Goal: Task Accomplishment & Management: Manage account settings

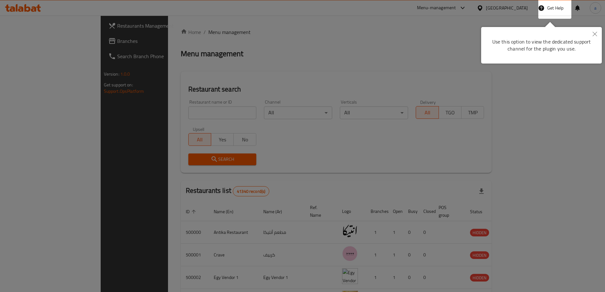
click at [373, 102] on div at bounding box center [302, 146] width 605 height 292
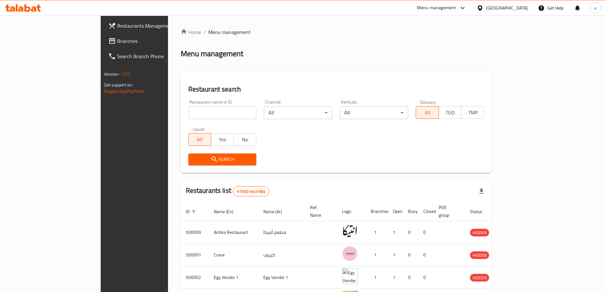
click at [196, 117] on input "search" at bounding box center [222, 112] width 68 height 13
paste input "779196"
type input "779196"
click button "Search" at bounding box center [222, 159] width 68 height 12
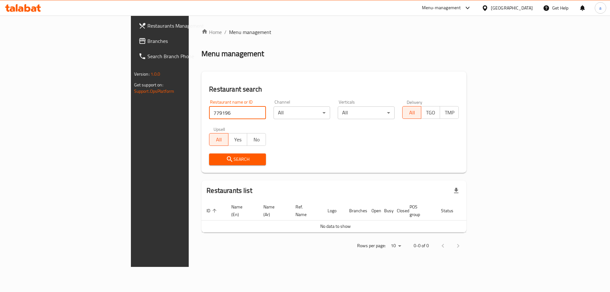
click at [147, 37] on span "Branches" at bounding box center [187, 41] width 80 height 8
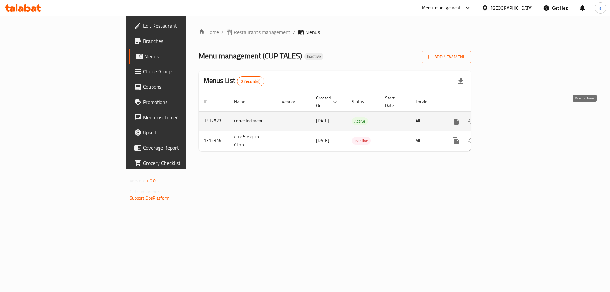
click at [504, 118] on icon "enhanced table" at bounding box center [502, 121] width 6 height 6
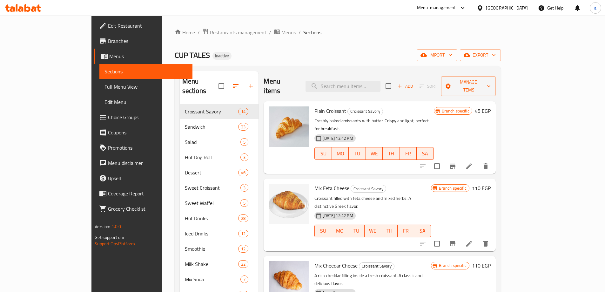
click at [456, 162] on icon "Branch-specific-item" at bounding box center [453, 166] width 8 height 8
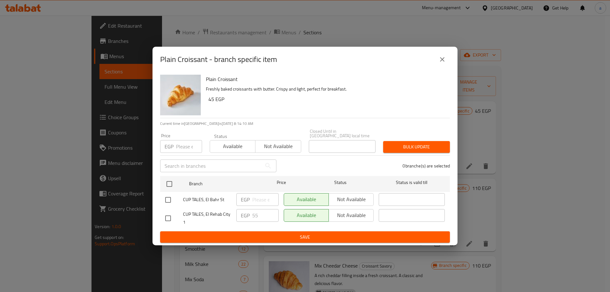
click at [169, 216] on input "checkbox" at bounding box center [167, 218] width 13 height 13
checkbox input "true"
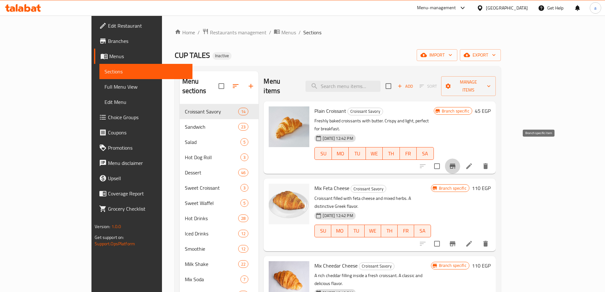
click at [456, 162] on icon "Branch-specific-item" at bounding box center [453, 166] width 8 height 8
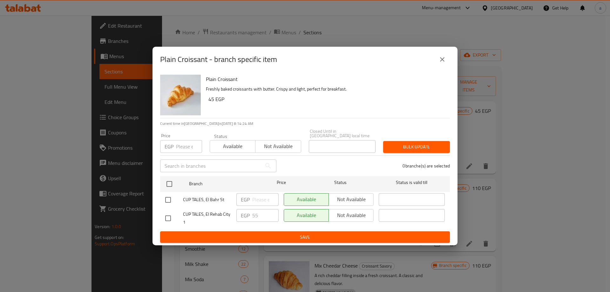
click at [166, 213] on input "checkbox" at bounding box center [167, 218] width 13 height 13
checkbox input "true"
click at [444, 63] on icon "close" at bounding box center [442, 60] width 8 height 8
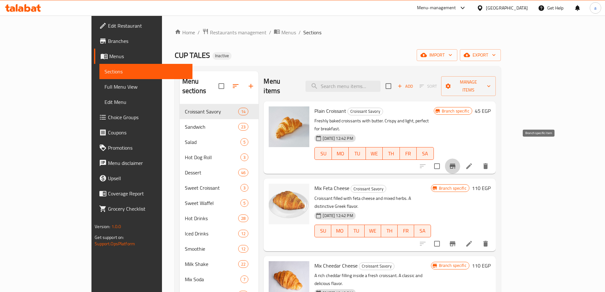
click at [460, 158] on button "Branch-specific-item" at bounding box center [452, 165] width 15 height 15
click at [210, 29] on span "Restaurants management" at bounding box center [238, 33] width 57 height 8
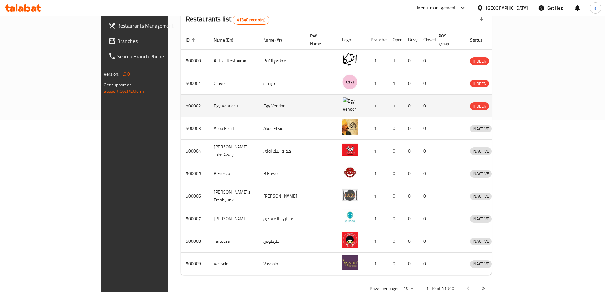
scroll to position [13, 0]
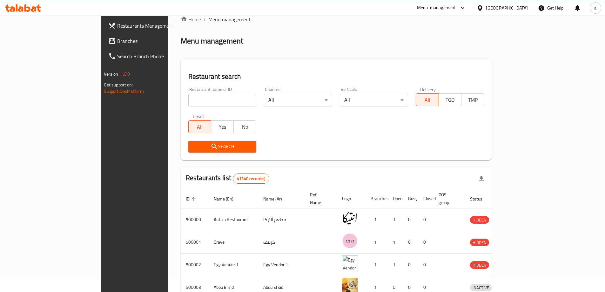
click at [482, 5] on icon at bounding box center [480, 7] width 4 height 5
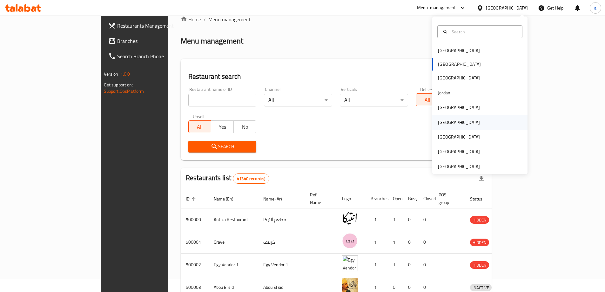
click at [448, 125] on div "[GEOGRAPHIC_DATA]" at bounding box center [459, 122] width 52 height 15
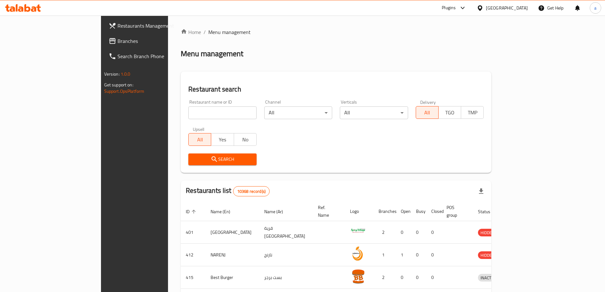
click at [188, 116] on input "search" at bounding box center [222, 112] width 68 height 13
click at [104, 45] on link "Branches" at bounding box center [153, 40] width 98 height 15
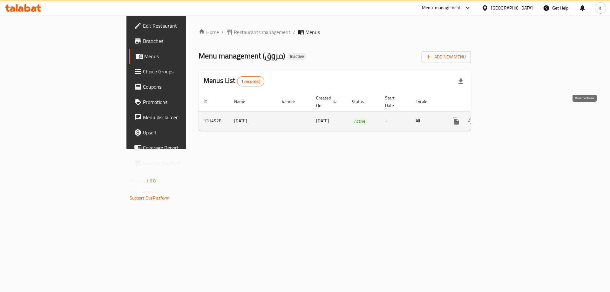
click at [504, 118] on icon "enhanced table" at bounding box center [502, 121] width 6 height 6
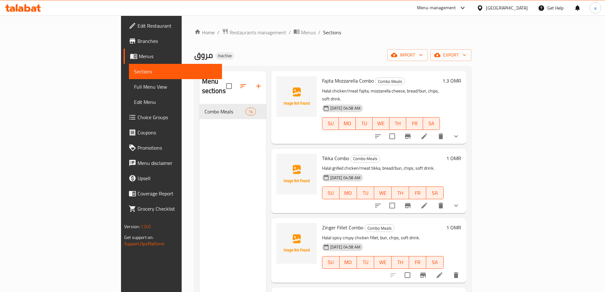
scroll to position [603, 0]
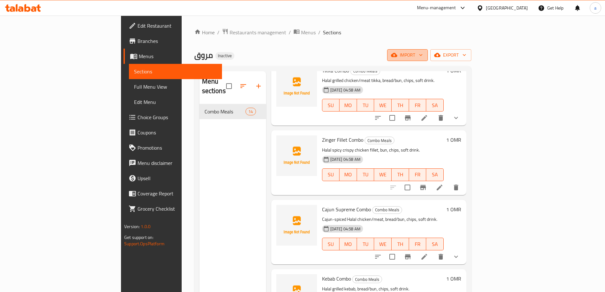
click at [424, 58] on icon "button" at bounding box center [421, 55] width 6 height 6
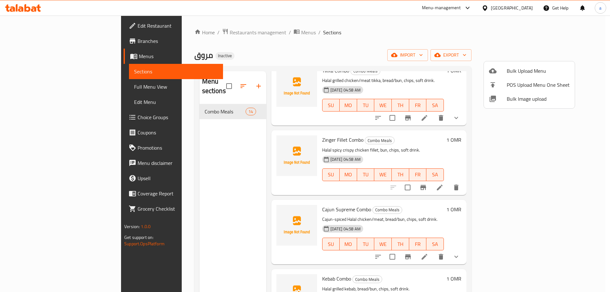
click at [507, 73] on span "Bulk Upload Menu" at bounding box center [538, 71] width 63 height 8
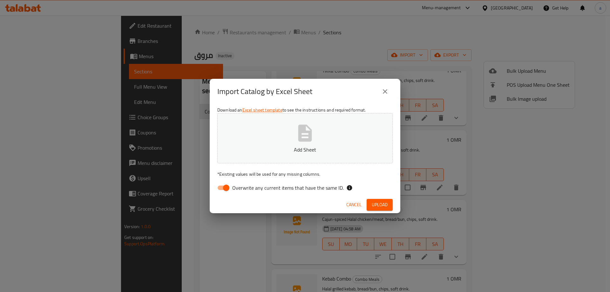
click at [229, 185] on input "Overwrite any current items that have the same ID." at bounding box center [226, 188] width 36 height 12
checkbox input "false"
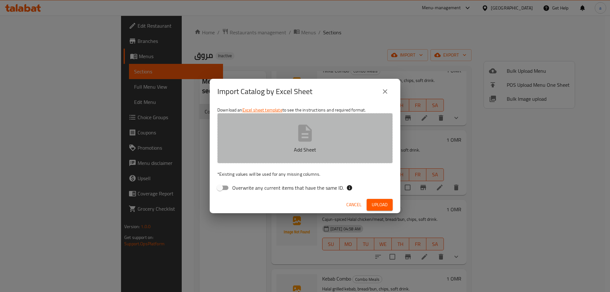
click at [280, 141] on button "Add Sheet" at bounding box center [304, 138] width 175 height 50
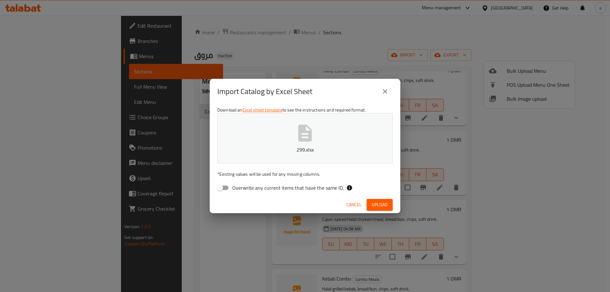
click at [378, 203] on span "Upload" at bounding box center [380, 205] width 16 height 8
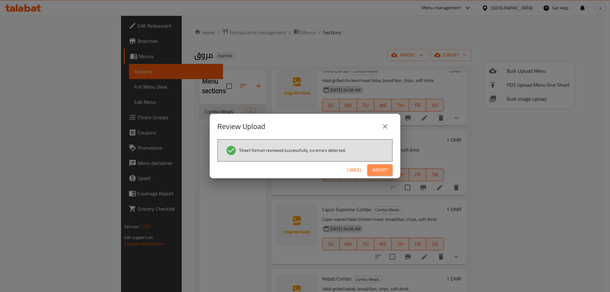
click at [387, 171] on span "Import" at bounding box center [379, 170] width 15 height 8
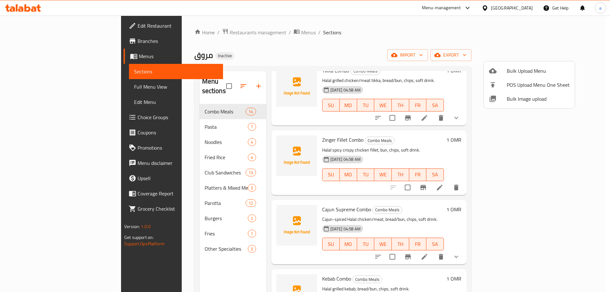
click at [210, 59] on div at bounding box center [305, 146] width 610 height 292
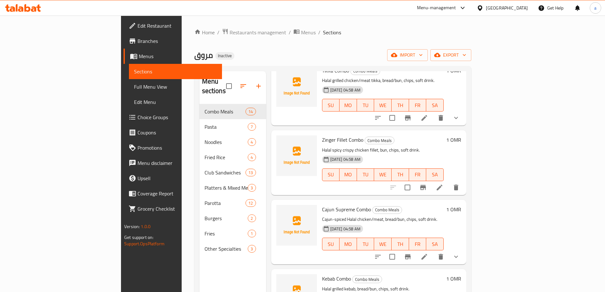
click at [138, 115] on span "Choice Groups" at bounding box center [177, 117] width 79 height 8
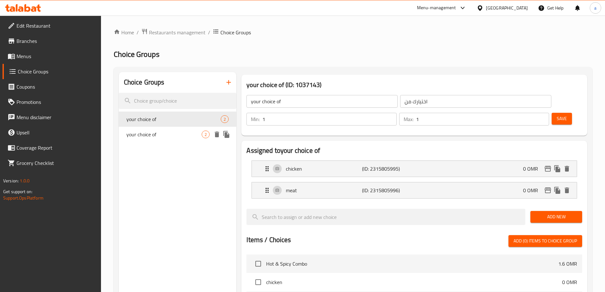
click at [160, 131] on span "your choice of" at bounding box center [164, 135] width 76 height 8
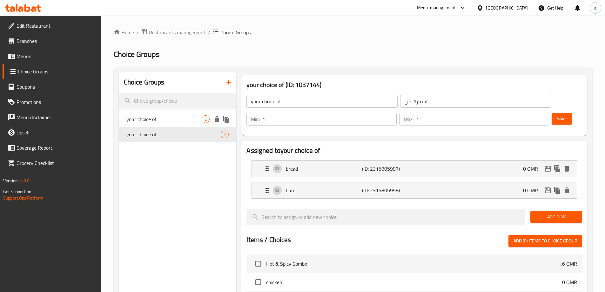
click at [161, 119] on span "your choice of" at bounding box center [164, 119] width 76 height 8
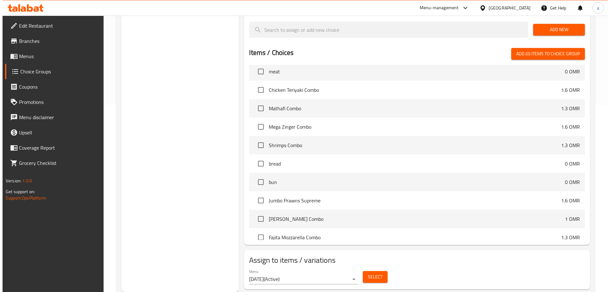
scroll to position [127, 0]
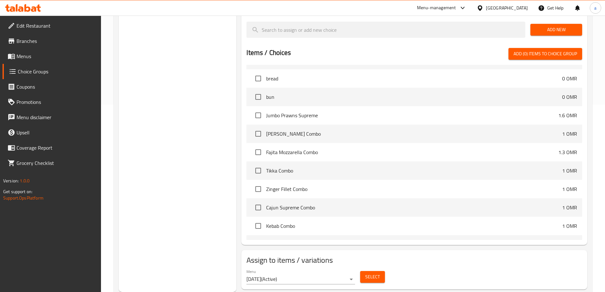
click at [365, 273] on span "Select" at bounding box center [372, 277] width 15 height 8
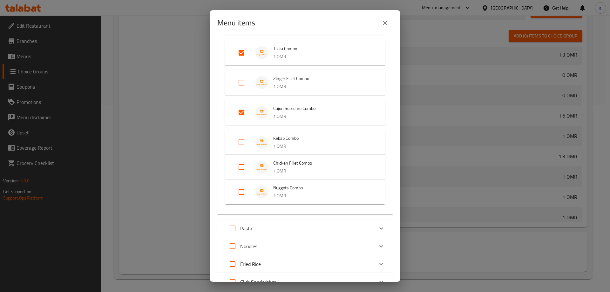
scroll to position [318, 0]
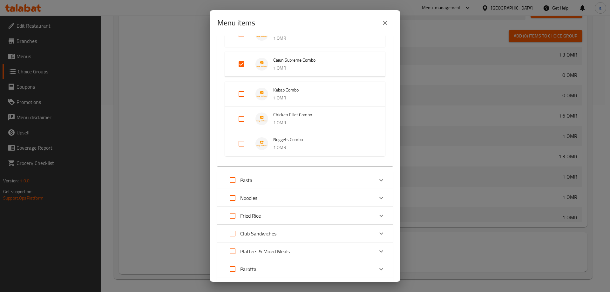
click at [379, 181] on icon "Expand" at bounding box center [381, 180] width 4 height 2
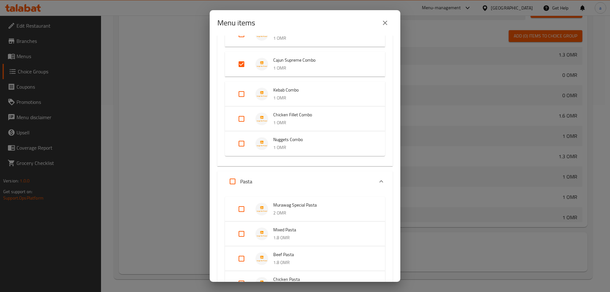
scroll to position [349, 0]
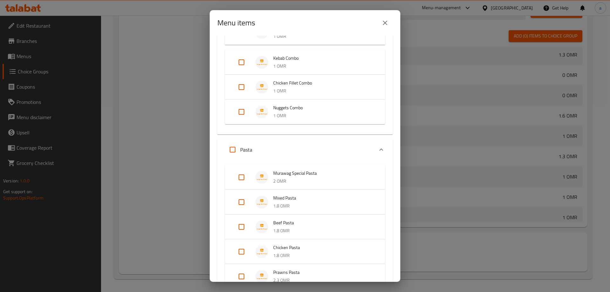
click at [240, 182] on input "Expand" at bounding box center [241, 177] width 15 height 15
checkbox input "true"
click at [245, 209] on input "Expand" at bounding box center [241, 206] width 15 height 15
checkbox input "true"
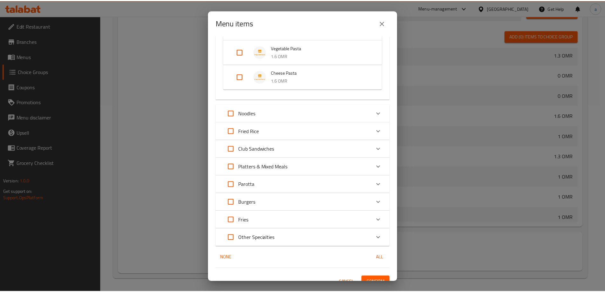
scroll to position [618, 0]
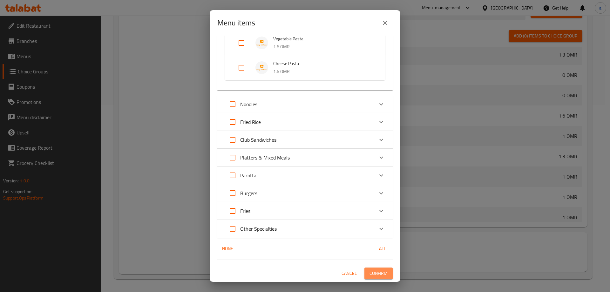
click at [369, 273] on span "Confirm" at bounding box center [378, 273] width 18 height 8
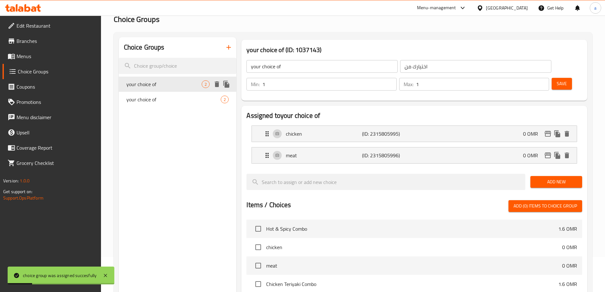
scroll to position [28, 0]
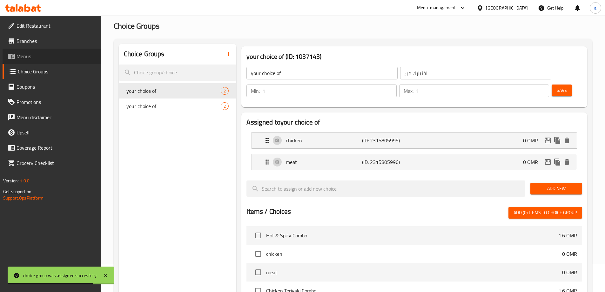
click at [39, 59] on span "Menus" at bounding box center [56, 56] width 79 height 8
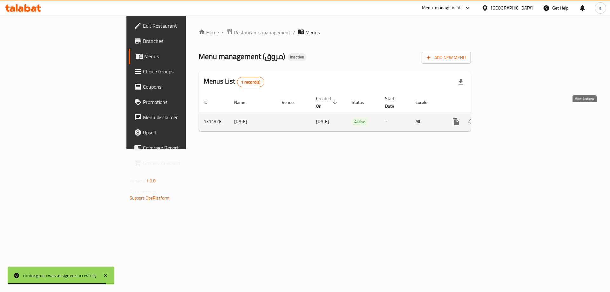
click at [509, 116] on link "enhanced table" at bounding box center [501, 121] width 15 height 15
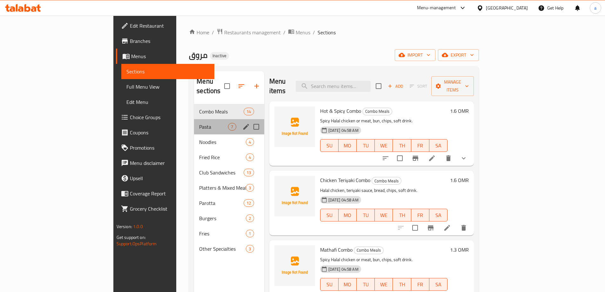
click at [194, 119] on div "Pasta 7" at bounding box center [229, 126] width 70 height 15
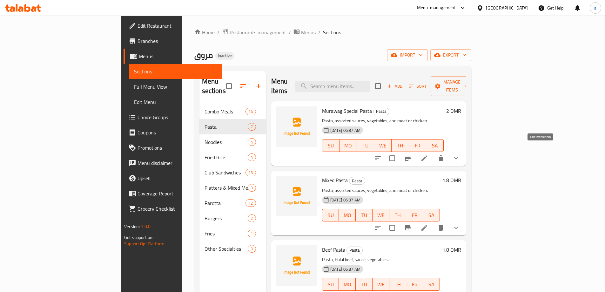
click at [427, 155] on icon at bounding box center [424, 158] width 6 height 6
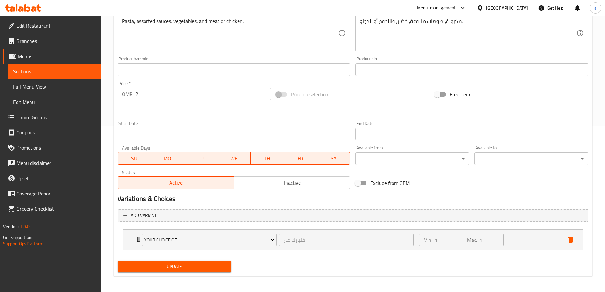
scroll to position [167, 0]
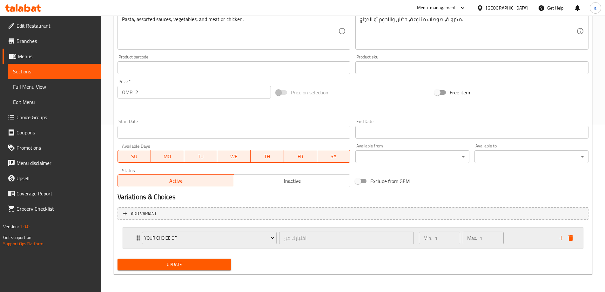
click at [514, 236] on div "Min: 1 ​ Max: 1 ​" at bounding box center [485, 238] width 140 height 20
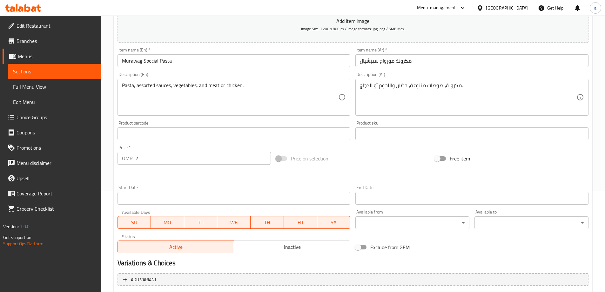
scroll to position [97, 0]
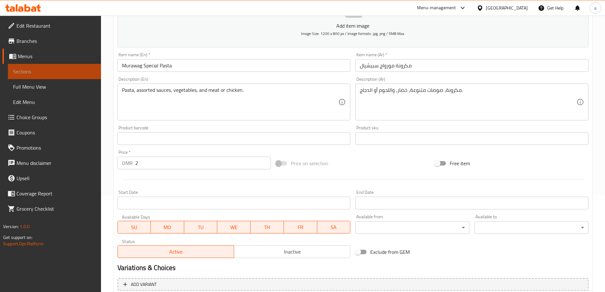
click at [58, 71] on span "Sections" at bounding box center [54, 72] width 83 height 8
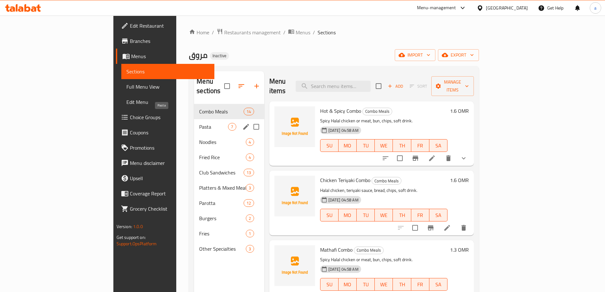
click at [199, 123] on span "Pasta" at bounding box center [213, 127] width 29 height 8
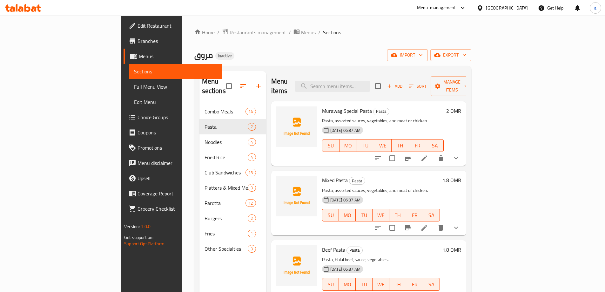
click at [433, 222] on li at bounding box center [424, 227] width 18 height 11
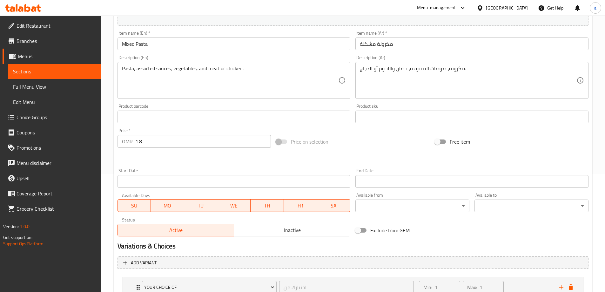
scroll to position [72, 0]
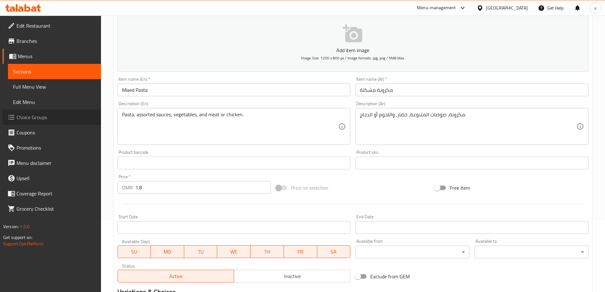
click at [35, 116] on span "Choice Groups" at bounding box center [56, 117] width 79 height 8
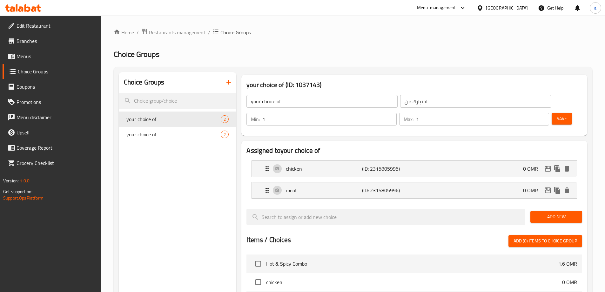
click at [229, 84] on icon "button" at bounding box center [228, 82] width 4 height 4
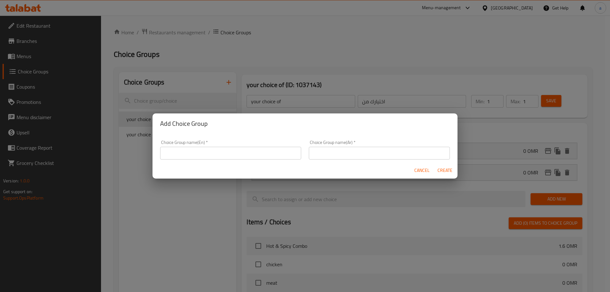
click at [209, 148] on input "text" at bounding box center [230, 153] width 141 height 13
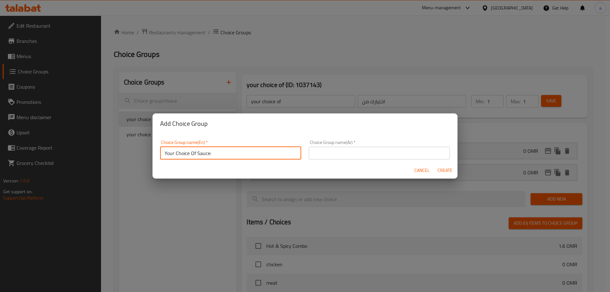
click at [201, 155] on input "Your Choice Of Sauce:" at bounding box center [230, 153] width 141 height 13
type input "Your Choice Of :"
click at [318, 150] on input "text" at bounding box center [379, 153] width 141 height 13
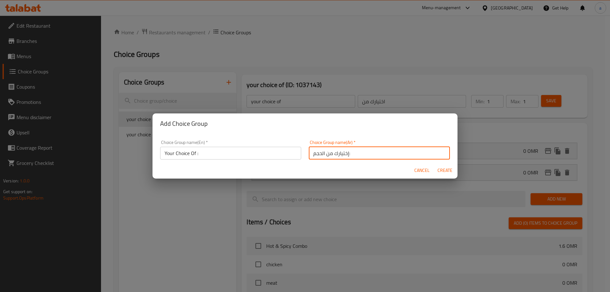
drag, startPoint x: 324, startPoint y: 151, endPoint x: 308, endPoint y: 151, distance: 15.6
click at [309, 151] on input "إختيارك من الحجم:" at bounding box center [379, 153] width 141 height 13
type input "إختيارك من:"
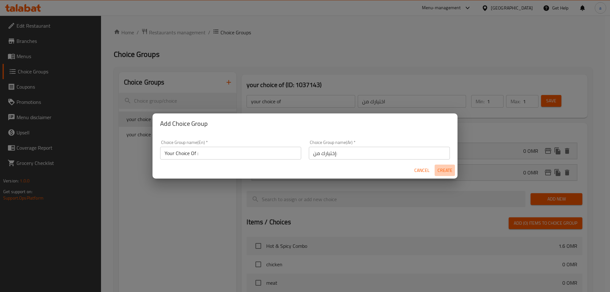
click at [441, 173] on span "Create" at bounding box center [444, 170] width 15 height 8
type input "Your Choice Of :"
type input "إختيارك من:"
type input "0"
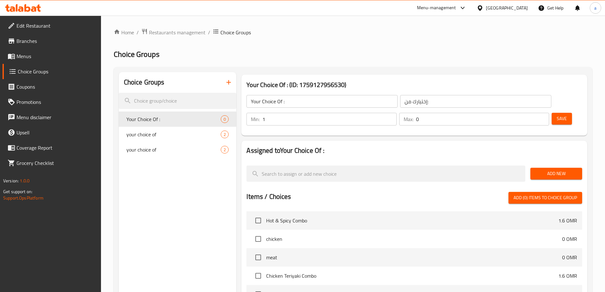
type input "1"
click at [396, 113] on input "1" at bounding box center [329, 119] width 134 height 13
type input "1"
click at [531, 113] on input "1" at bounding box center [482, 119] width 133 height 13
click at [547, 170] on span "Add New" at bounding box center [556, 174] width 42 height 8
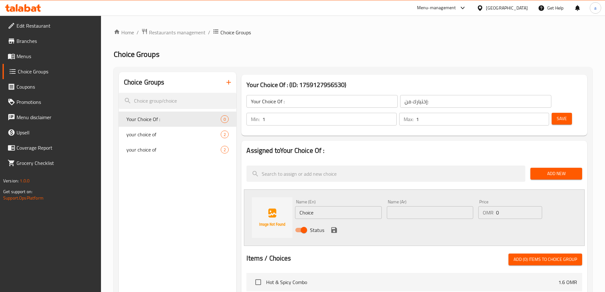
click at [335, 206] on input "Choice" at bounding box center [338, 212] width 86 height 13
click at [331, 206] on input "Choice" at bounding box center [338, 212] width 86 height 13
paste input "Halal chicken"
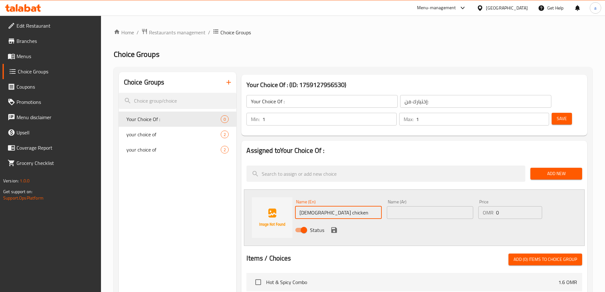
type input "Halal chicken"
drag, startPoint x: 414, startPoint y: 190, endPoint x: 420, endPoint y: 192, distance: 5.6
click at [414, 206] on input "text" at bounding box center [430, 212] width 86 height 13
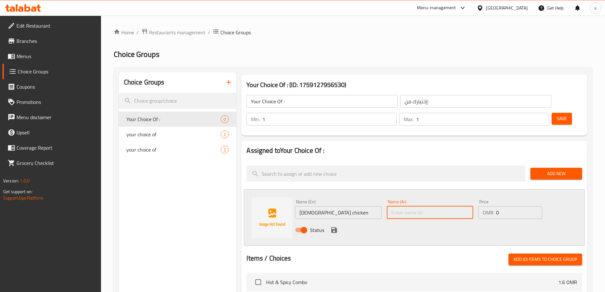
paste input "meat"
click at [305, 206] on input "Halal chicken" at bounding box center [338, 212] width 86 height 13
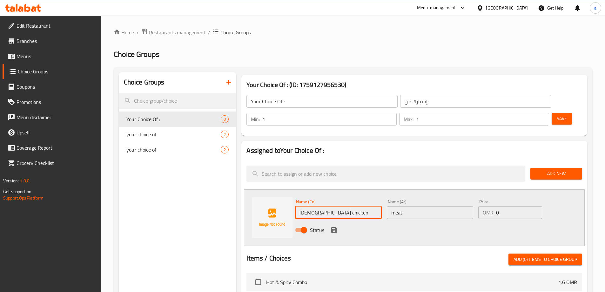
click at [305, 206] on input "Halal chicken" at bounding box center [338, 212] width 86 height 13
click at [391, 206] on input "meat" at bounding box center [430, 212] width 86 height 13
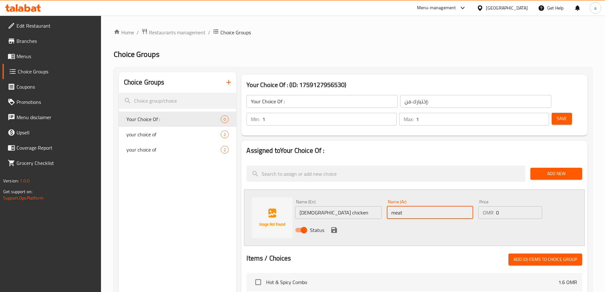
paste input "Halal"
type input "Halal meat"
click at [414, 206] on input "Halal meat" at bounding box center [430, 212] width 86 height 13
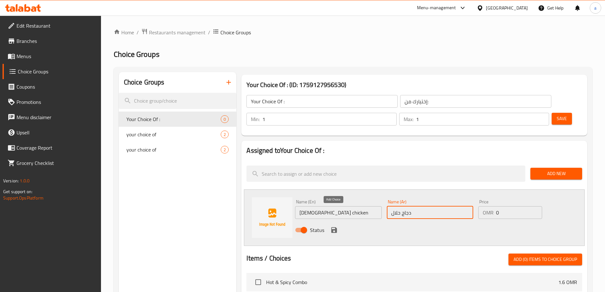
type input "دجاج حلال"
click at [334, 227] on icon "save" at bounding box center [334, 230] width 6 height 6
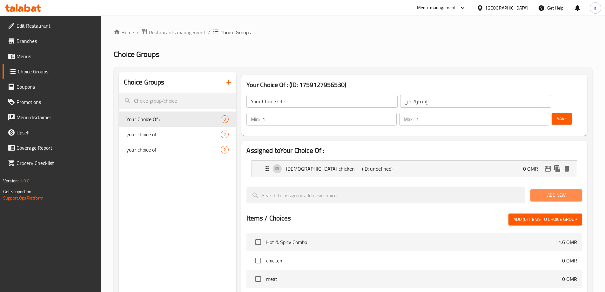
click at [561, 191] on span "Add New" at bounding box center [556, 195] width 42 height 8
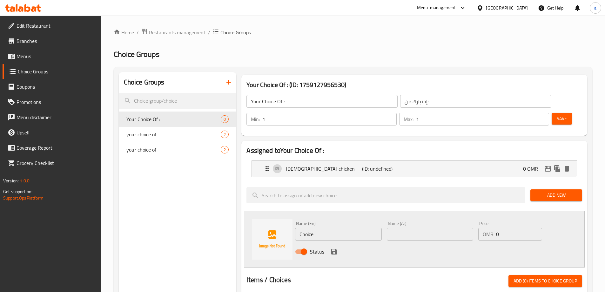
click at [316, 228] on input "Choice" at bounding box center [338, 234] width 86 height 13
paste input "meat"
type input "Halal meat"
click at [420, 223] on div "Name (Ar) Name (Ar)" at bounding box center [429, 231] width 91 height 24
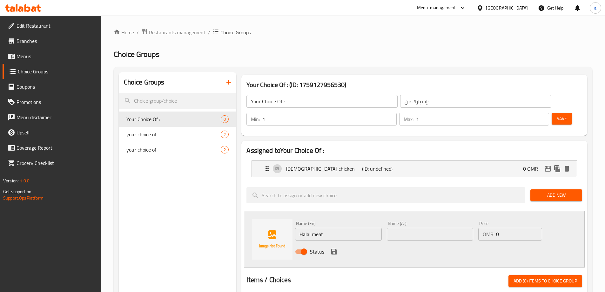
click at [420, 228] on input "text" at bounding box center [430, 234] width 86 height 13
type input "د"
type input "لحم حلال"
click at [336, 249] on icon "save" at bounding box center [334, 252] width 6 height 6
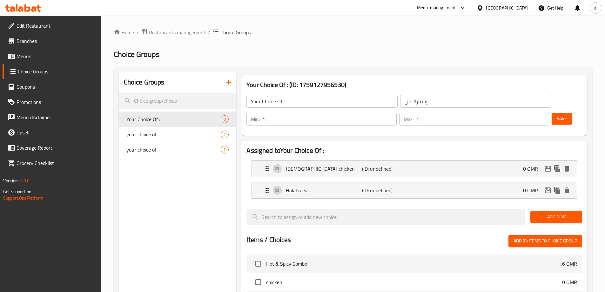
click at [557, 115] on span "Save" at bounding box center [562, 119] width 10 height 8
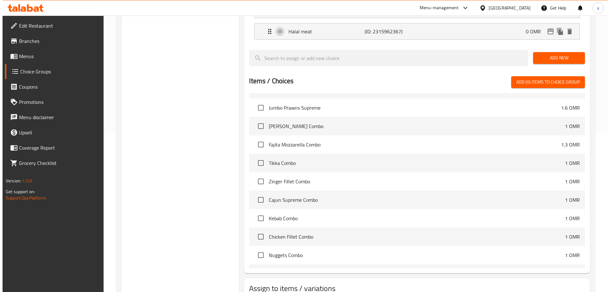
scroll to position [286, 0]
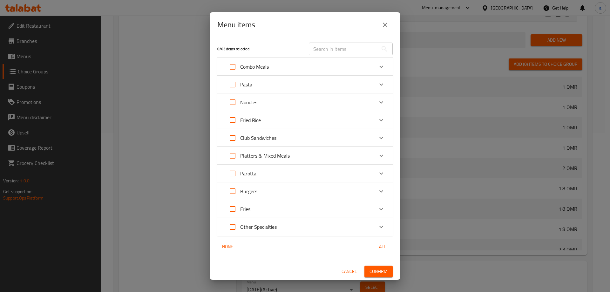
click at [377, 103] on div "Expand" at bounding box center [380, 102] width 15 height 15
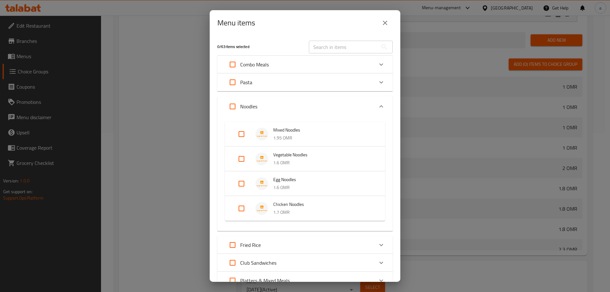
click at [239, 134] on input "Expand" at bounding box center [241, 133] width 15 height 15
checkbox input "true"
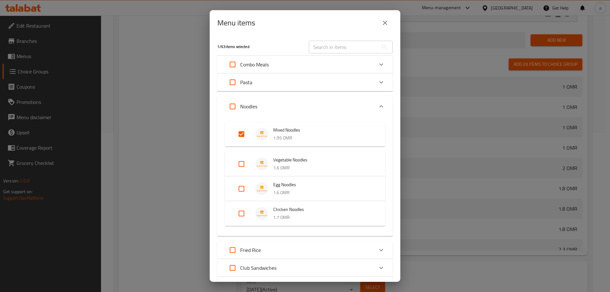
click at [377, 106] on icon "Expand" at bounding box center [381, 107] width 8 height 8
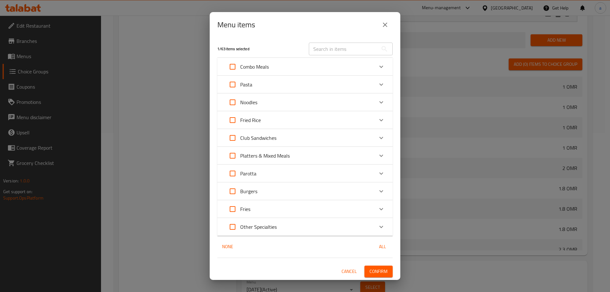
click at [375, 106] on div "Expand" at bounding box center [380, 102] width 15 height 15
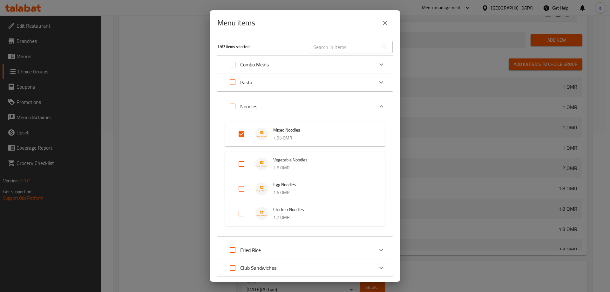
click at [377, 106] on icon "Expand" at bounding box center [381, 107] width 8 height 8
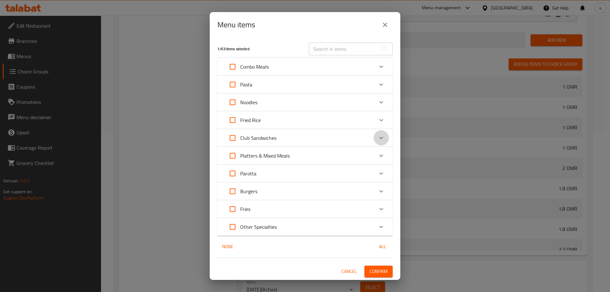
click at [382, 139] on icon "Expand" at bounding box center [381, 138] width 8 height 8
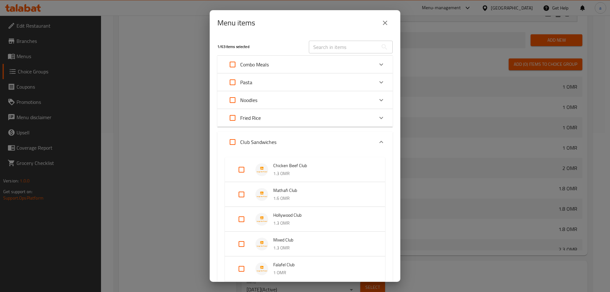
click at [243, 192] on input "Expand" at bounding box center [241, 194] width 15 height 15
checkbox input "true"
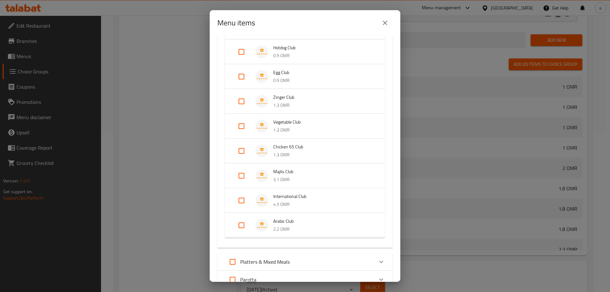
scroll to position [254, 0]
click at [243, 219] on input "Expand" at bounding box center [241, 222] width 15 height 15
checkbox input "true"
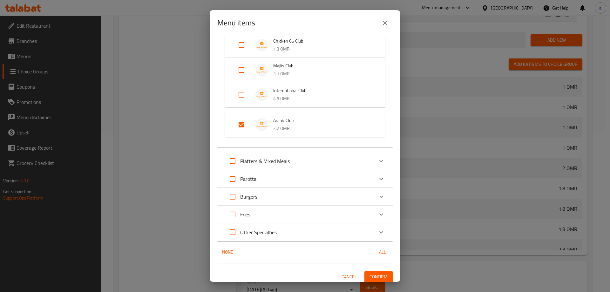
scroll to position [361, 0]
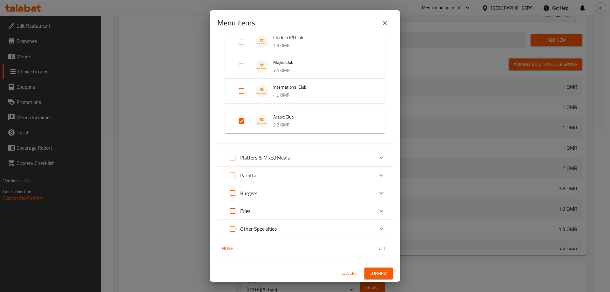
click at [372, 269] on button "Confirm" at bounding box center [378, 273] width 28 height 12
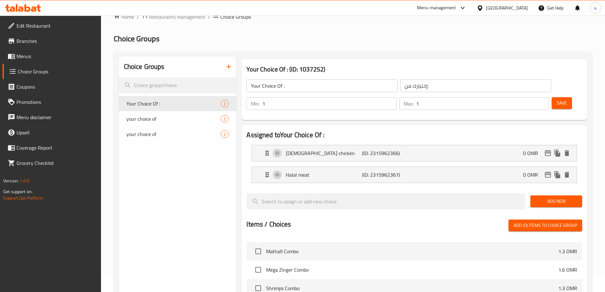
scroll to position [0, 0]
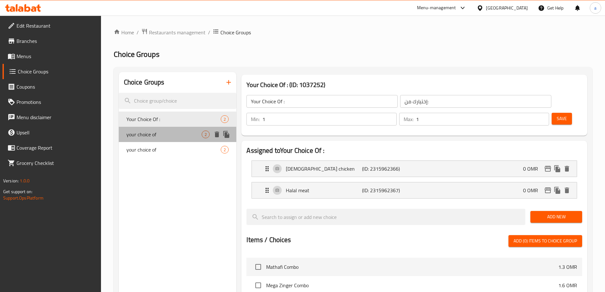
click at [186, 132] on span "your choice of" at bounding box center [164, 135] width 76 height 8
type input "your choice of"
type input "اختيارك من"
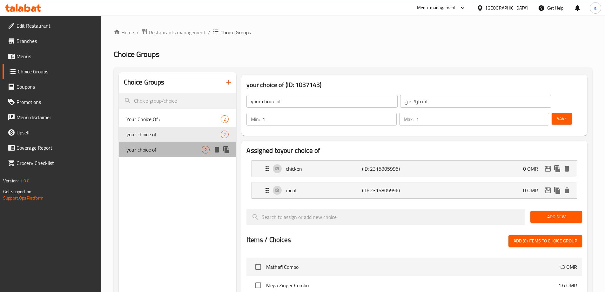
click at [189, 145] on div "your choice of 2" at bounding box center [178, 149] width 118 height 15
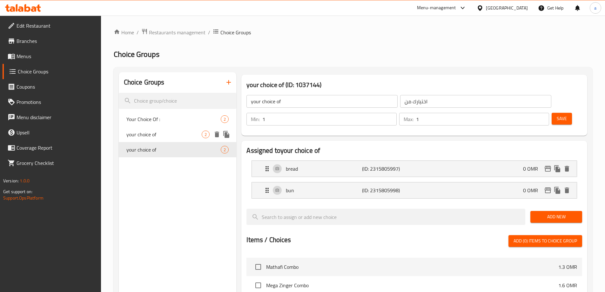
click at [189, 138] on span "your choice of" at bounding box center [164, 135] width 76 height 8
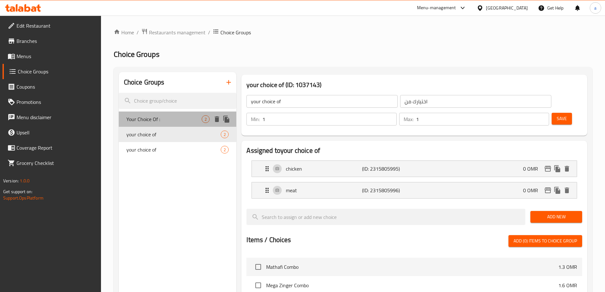
click at [187, 118] on span "Your Choice Of :" at bounding box center [164, 119] width 76 height 8
type input "Your Choice Of :"
type input "إختيارك من:"
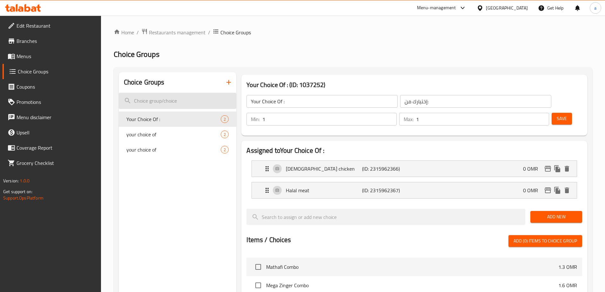
click at [199, 101] on input "search" at bounding box center [178, 101] width 118 height 16
click at [207, 97] on input "search" at bounding box center [178, 101] width 118 height 16
click at [229, 84] on icon "button" at bounding box center [229, 82] width 8 height 8
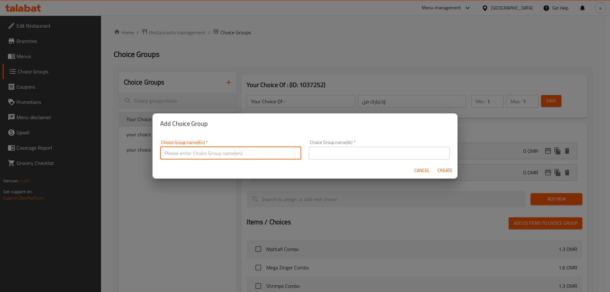
click at [209, 149] on input "text" at bounding box center [230, 153] width 141 height 13
type input "Your Choice Of :"
click at [333, 152] on input "text" at bounding box center [379, 153] width 141 height 13
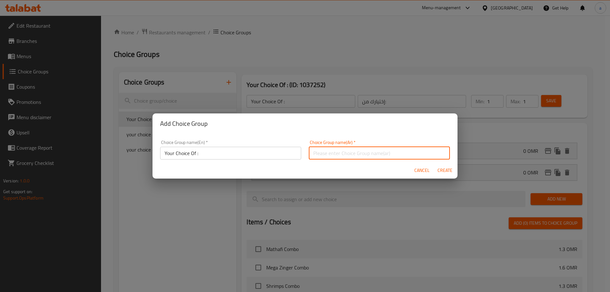
type input "إختيارك من:"
click at [444, 171] on span "Create" at bounding box center [444, 170] width 15 height 8
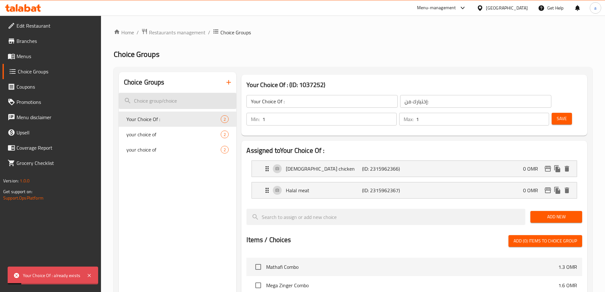
click at [191, 102] on input "search" at bounding box center [178, 101] width 118 height 16
click at [211, 101] on input "search" at bounding box center [178, 101] width 118 height 16
click at [230, 84] on icon "button" at bounding box center [229, 82] width 8 height 8
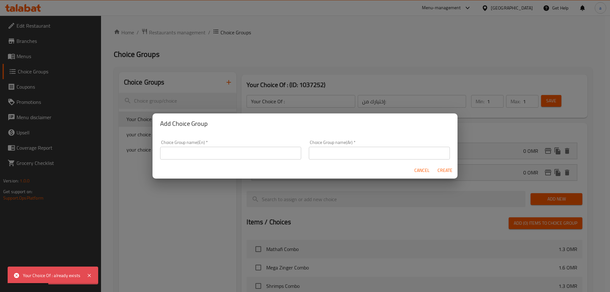
click at [266, 153] on input "text" at bounding box center [230, 153] width 141 height 13
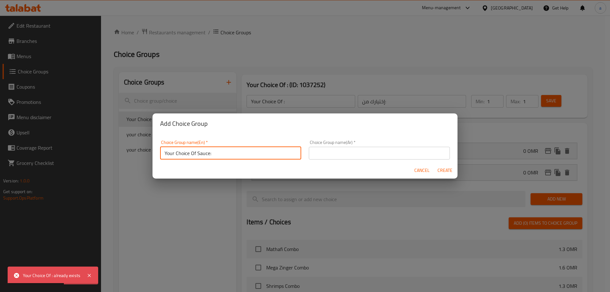
click at [201, 149] on input "Your Choice Of Sauce:" at bounding box center [230, 153] width 141 height 13
type input "Your Choice Of ::"
click at [351, 151] on input "text" at bounding box center [379, 153] width 141 height 13
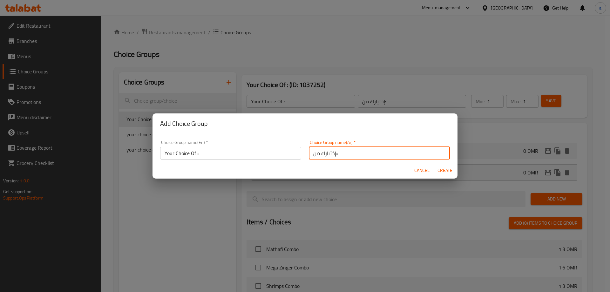
type input "إختيارك من::"
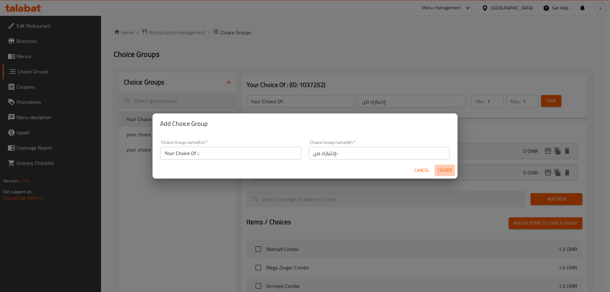
click at [444, 169] on span "Create" at bounding box center [444, 170] width 15 height 8
type input "Your Choice Of ::"
type input "إختيارك من::"
type input "0"
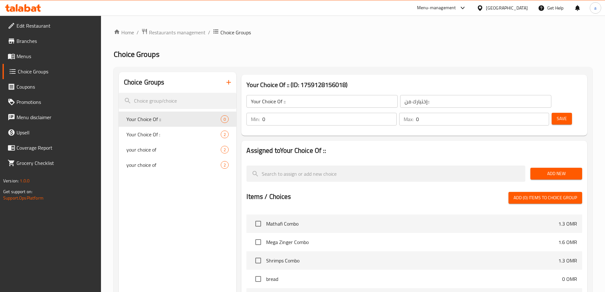
click at [308, 98] on input "Your Choice Of ::" at bounding box center [321, 101] width 151 height 13
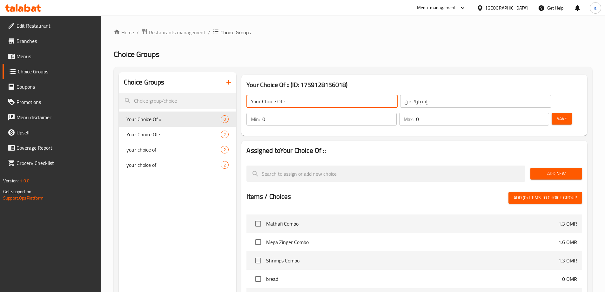
type input "Your Choice Of :"
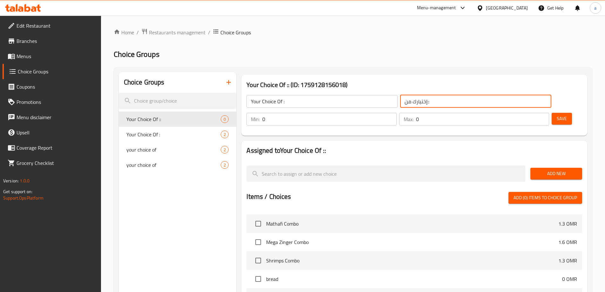
click at [400, 106] on input "إختيارك من::" at bounding box center [475, 101] width 151 height 13
type input "إختيارك من:"
type input "1"
click at [396, 113] on input "1" at bounding box center [329, 119] width 134 height 13
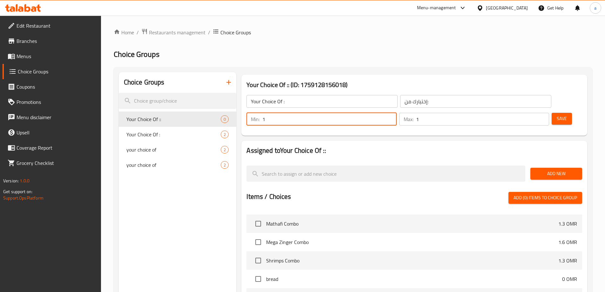
type input "1"
click at [531, 113] on input "1" at bounding box center [482, 119] width 133 height 13
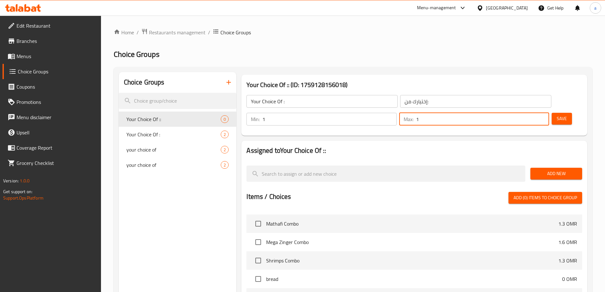
click at [557, 115] on span "Save" at bounding box center [562, 119] width 10 height 8
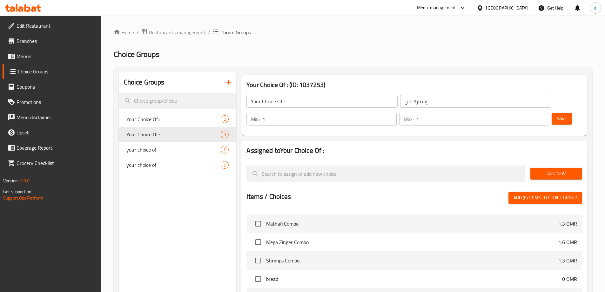
click at [545, 170] on span "Add New" at bounding box center [556, 174] width 42 height 8
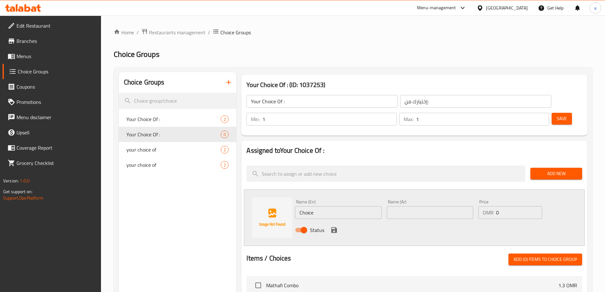
click at [336, 206] on input "Choice" at bounding box center [338, 212] width 86 height 13
type input "h"
type input "Halal meat"
click at [402, 206] on input "text" at bounding box center [430, 212] width 86 height 13
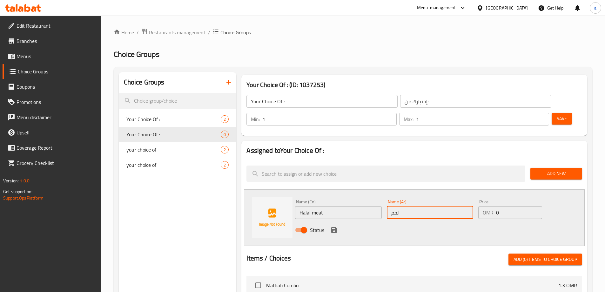
type input "لحم حلال"
click at [334, 226] on icon "save" at bounding box center [334, 230] width 8 height 8
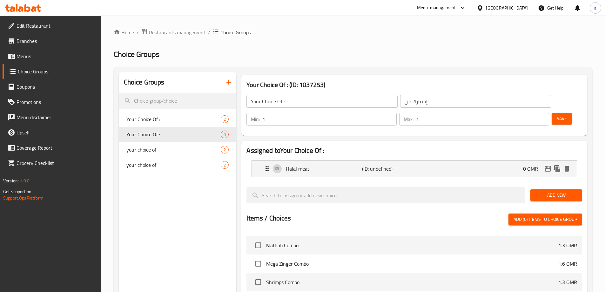
click at [548, 185] on div "Add New" at bounding box center [556, 195] width 57 height 21
click at [547, 191] on span "Add New" at bounding box center [556, 195] width 42 height 8
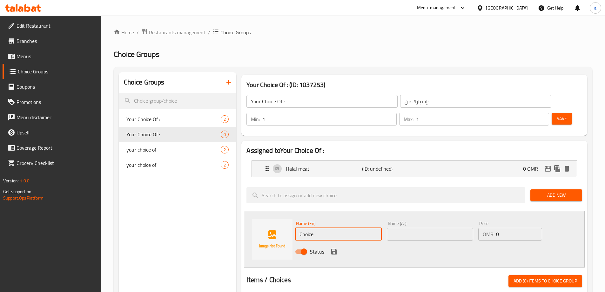
click at [325, 228] on input "Choice" at bounding box center [338, 234] width 86 height 13
type input "Halal chicken"
click at [389, 228] on input "text" at bounding box center [430, 234] width 86 height 13
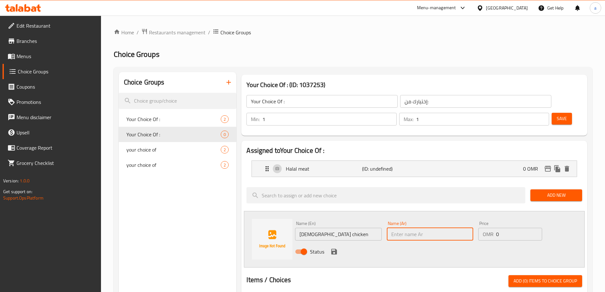
type input "ح"
type input "دجاج حلال"
click at [335, 248] on icon "save" at bounding box center [334, 252] width 8 height 8
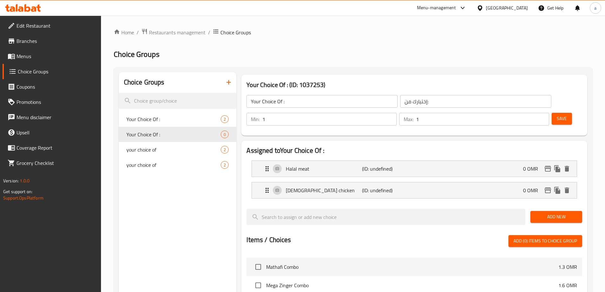
click at [553, 211] on button "Add New" at bounding box center [556, 217] width 52 height 12
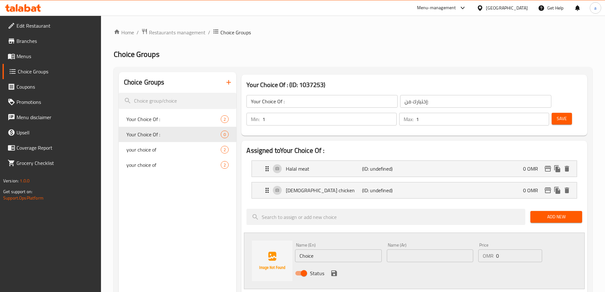
click at [315, 249] on input "Choice" at bounding box center [338, 255] width 86 height 13
type input "خضار"
drag, startPoint x: 398, startPoint y: 235, endPoint x: 287, endPoint y: 218, distance: 112.5
click at [398, 249] on input "text" at bounding box center [430, 255] width 86 height 13
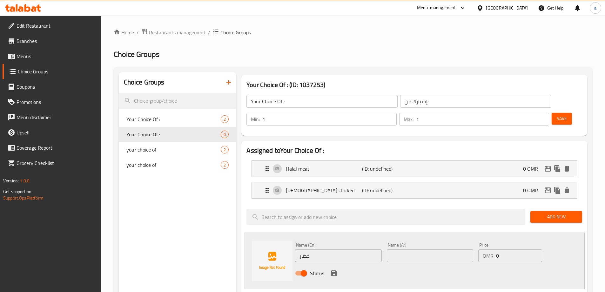
click at [408, 249] on input "text" at bounding box center [430, 255] width 86 height 13
paste input "vegetables"
type input "vegetables"
click at [336, 270] on icon "save" at bounding box center [334, 273] width 6 height 6
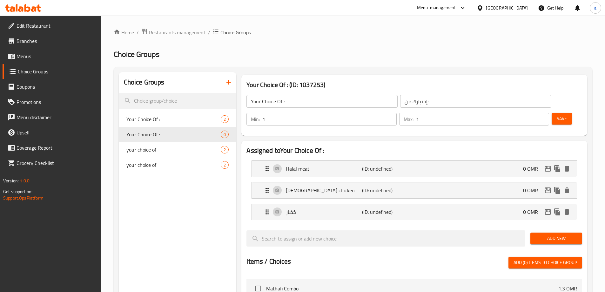
click at [552, 113] on button "Save" at bounding box center [562, 119] width 20 height 12
click at [487, 204] on div "خضار (ID: 2315962393) 0 OMR" at bounding box center [416, 212] width 306 height 16
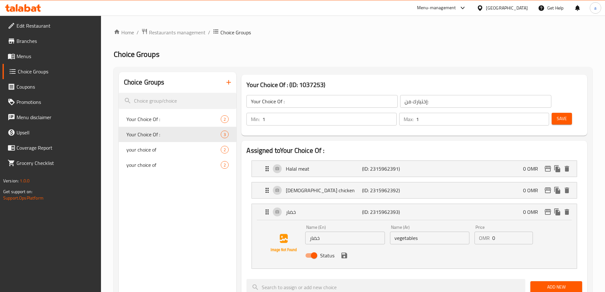
click at [353, 232] on input "خضار" at bounding box center [344, 238] width 79 height 13
click at [419, 232] on input "vegetables" at bounding box center [429, 238] width 79 height 13
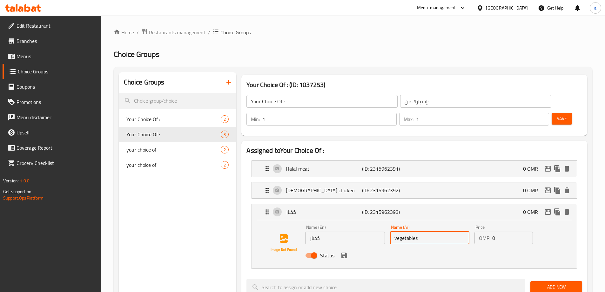
click at [419, 232] on input "vegetables" at bounding box center [429, 238] width 79 height 13
paste input "خضار"
type input "خضار"
click at [353, 232] on input "خضار" at bounding box center [344, 238] width 79 height 13
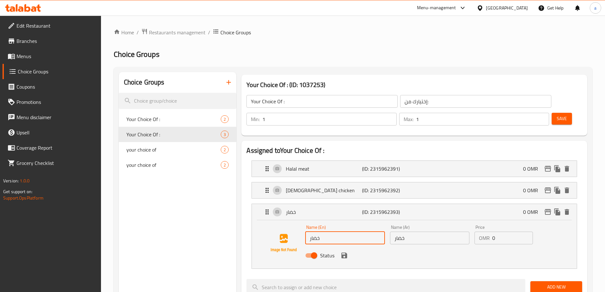
click at [353, 232] on input "خضار" at bounding box center [344, 238] width 79 height 13
click at [332, 232] on input "خضار" at bounding box center [344, 238] width 79 height 13
paste input "vegetables"
click at [332, 232] on input "خضارvegetables" at bounding box center [344, 238] width 79 height 13
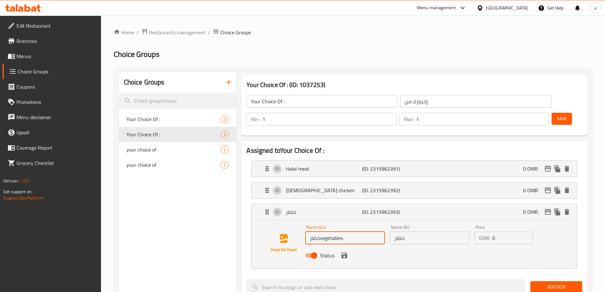
click at [332, 232] on input "خضارvegetables" at bounding box center [344, 238] width 79 height 13
paste input "text"
click at [342, 252] on icon "save" at bounding box center [344, 255] width 6 height 6
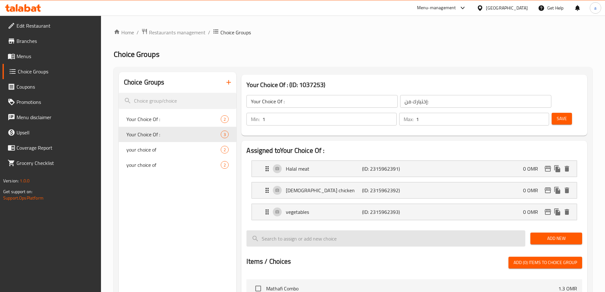
type input "vegetables"
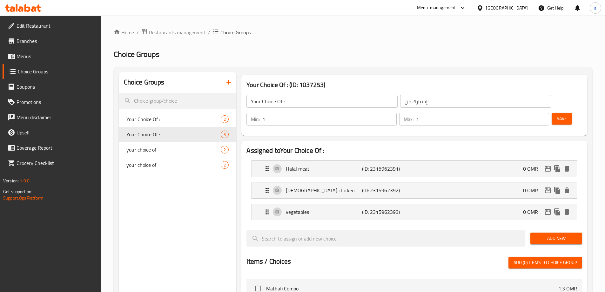
click at [557, 115] on span "Save" at bounding box center [562, 119] width 10 height 8
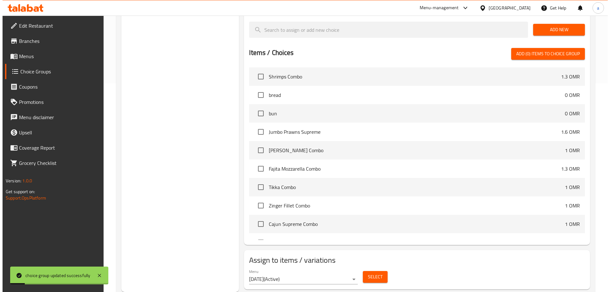
scroll to position [166, 0]
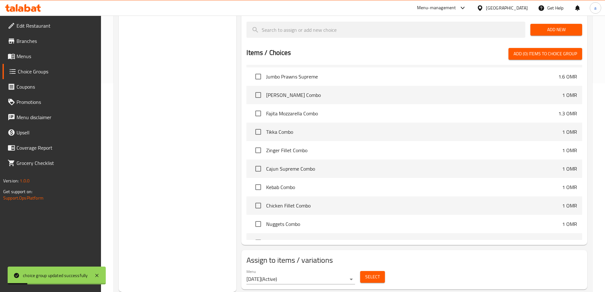
click at [370, 273] on span "Select" at bounding box center [372, 277] width 15 height 8
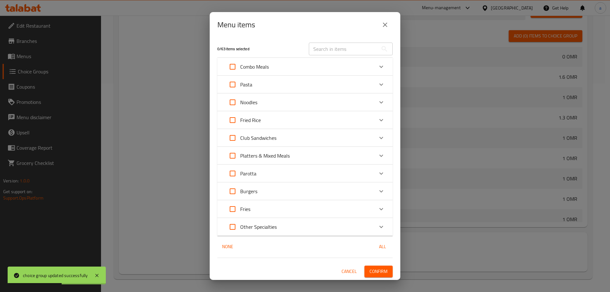
scroll to position [181, 0]
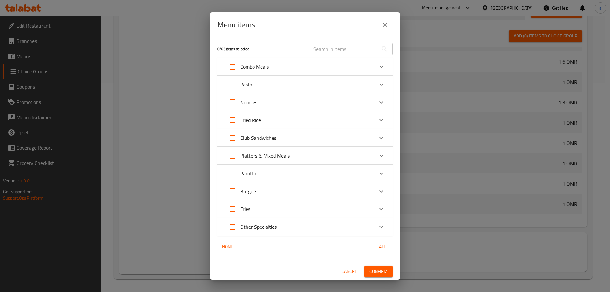
click at [381, 137] on icon "Expand" at bounding box center [381, 138] width 8 height 8
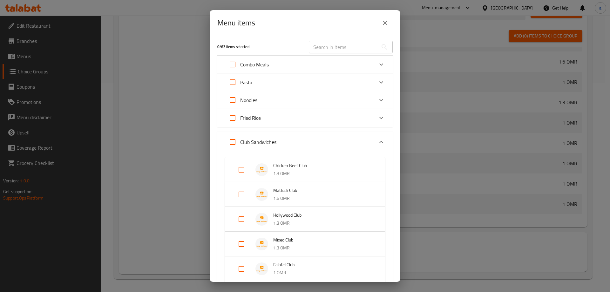
click at [240, 219] on input "Expand" at bounding box center [241, 219] width 15 height 15
checkbox input "true"
click at [240, 252] on input "Expand" at bounding box center [241, 253] width 15 height 15
checkbox input "true"
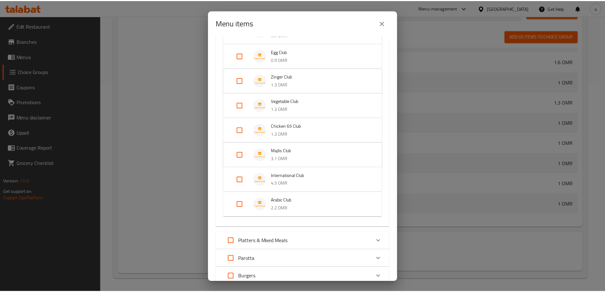
scroll to position [361, 0]
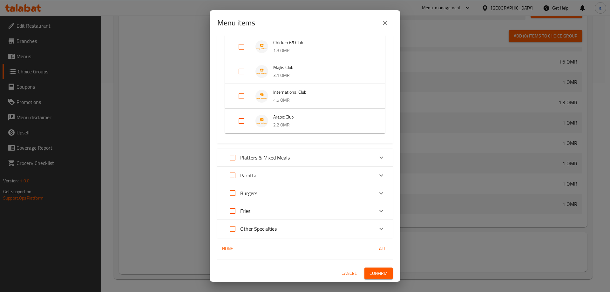
click at [375, 274] on span "Confirm" at bounding box center [378, 273] width 18 height 8
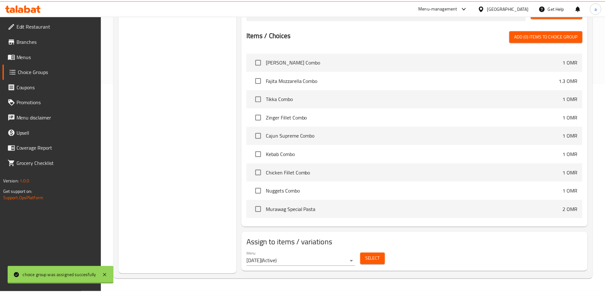
scroll to position [166, 0]
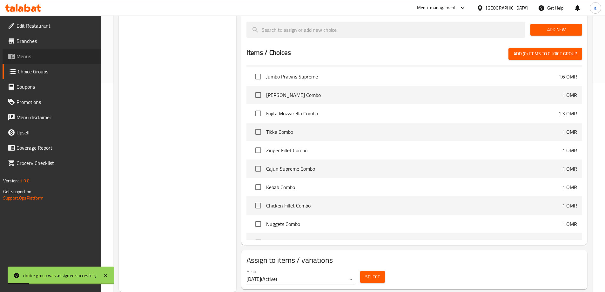
click at [52, 57] on span "Menus" at bounding box center [56, 56] width 79 height 8
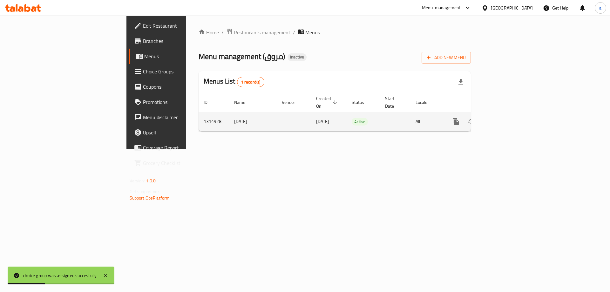
click at [505, 118] on icon "enhanced table" at bounding box center [502, 122] width 8 height 8
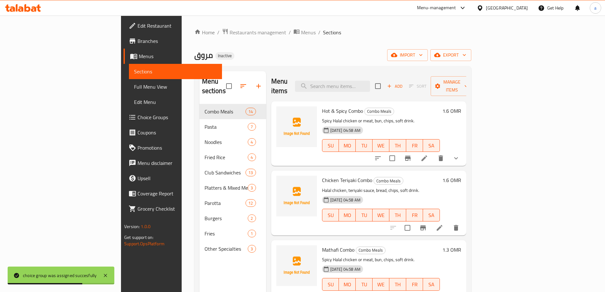
click at [134, 85] on span "Full Menu View" at bounding box center [175, 87] width 83 height 8
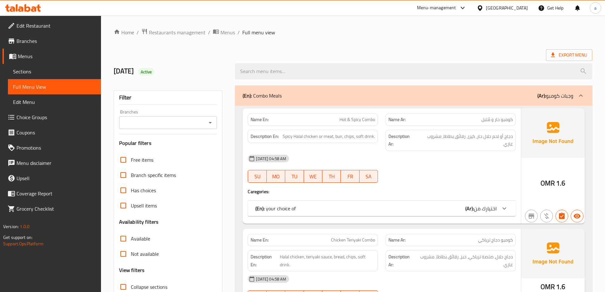
click at [280, 57] on div "29/9/2025 Active" at bounding box center [353, 71] width 486 height 28
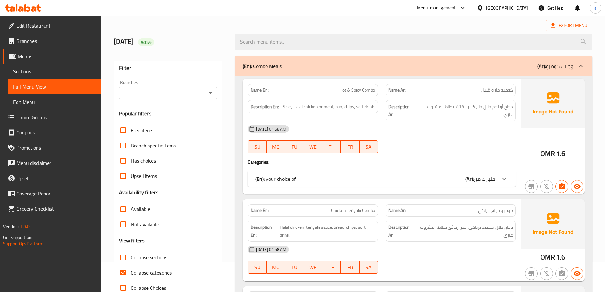
scroll to position [64, 0]
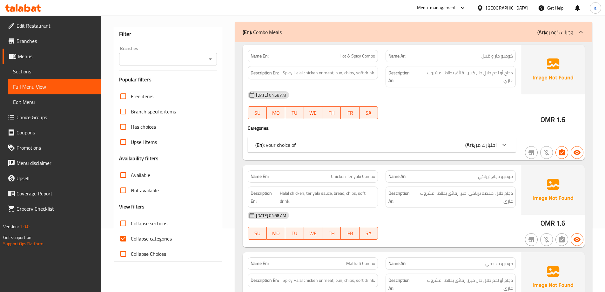
click at [124, 236] on input "Collapse categories" at bounding box center [123, 238] width 15 height 15
checkbox input "false"
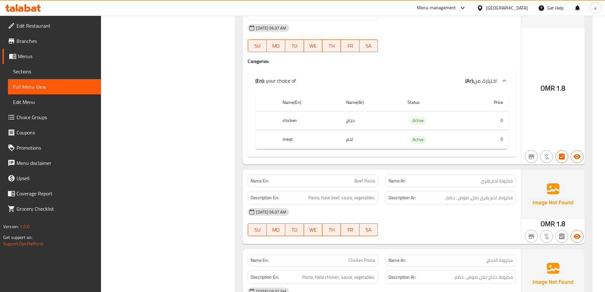
scroll to position [2954, 0]
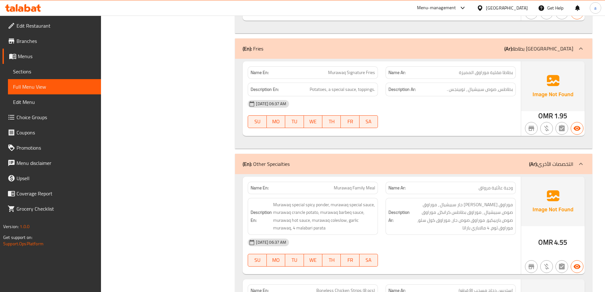
scroll to position [7383, 0]
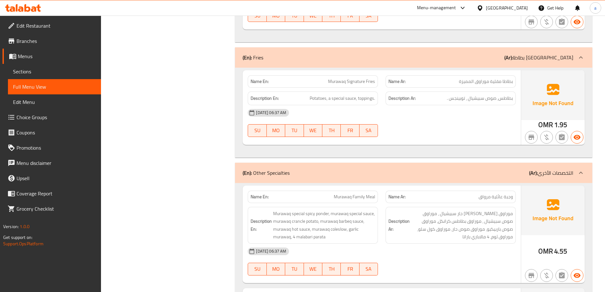
click at [49, 69] on span "Sections" at bounding box center [54, 72] width 83 height 8
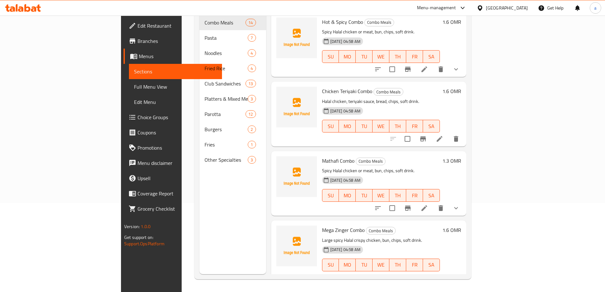
scroll to position [89, 0]
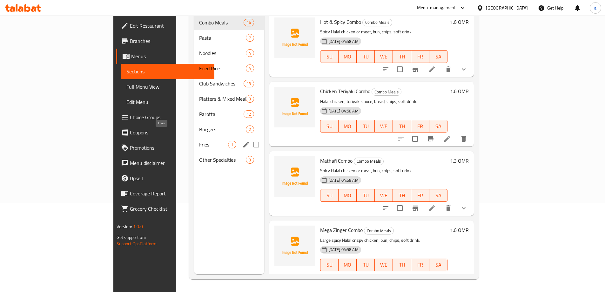
click at [199, 141] on span "Fries" at bounding box center [213, 145] width 29 height 8
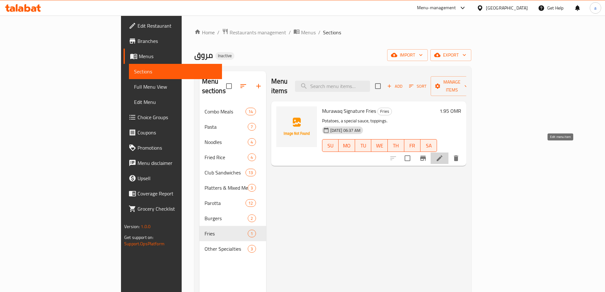
click at [442, 155] on icon at bounding box center [440, 158] width 6 height 6
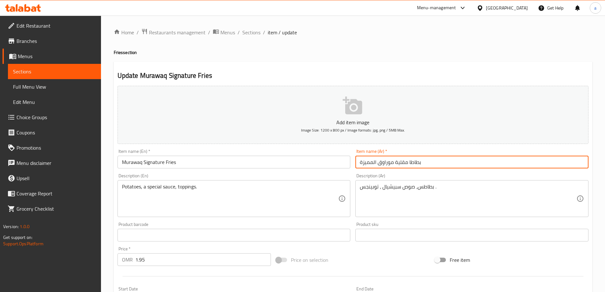
click at [366, 162] on input "بطاطا مقلية موراوق المميزة" at bounding box center [471, 162] width 233 height 13
type input "بطاطا مقلية موراوق سيجنتشر"
click at [74, 73] on span "Sections" at bounding box center [54, 72] width 83 height 8
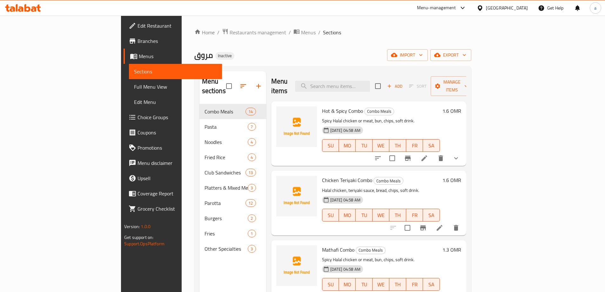
scroll to position [159, 0]
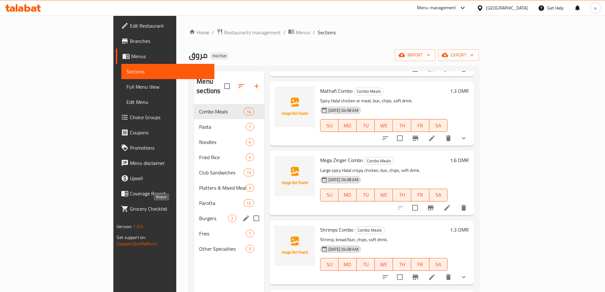
click at [194, 226] on div "Fries 1" at bounding box center [229, 233] width 70 height 15
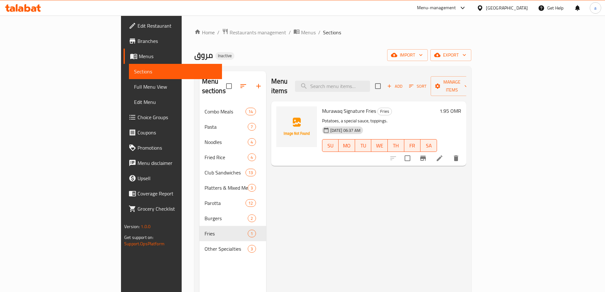
click at [134, 90] on span "Full Menu View" at bounding box center [175, 87] width 83 height 8
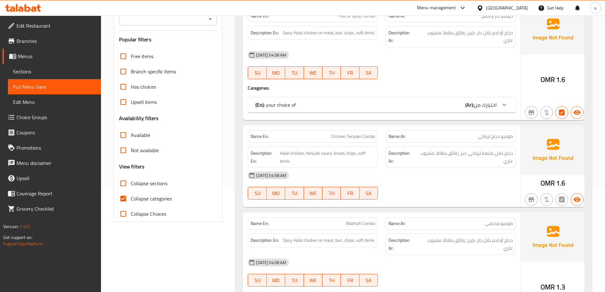
scroll to position [76, 0]
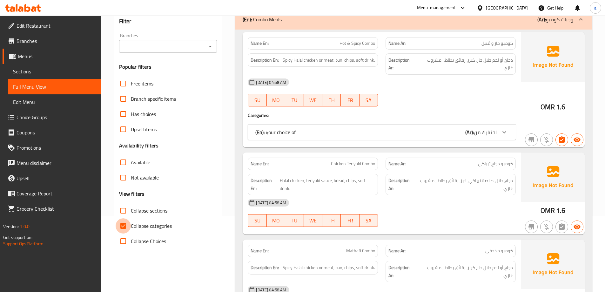
click at [124, 221] on input "Collapse categories" at bounding box center [123, 225] width 15 height 15
checkbox input "false"
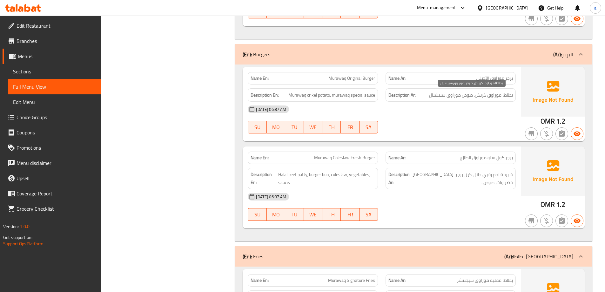
scroll to position [7096, 0]
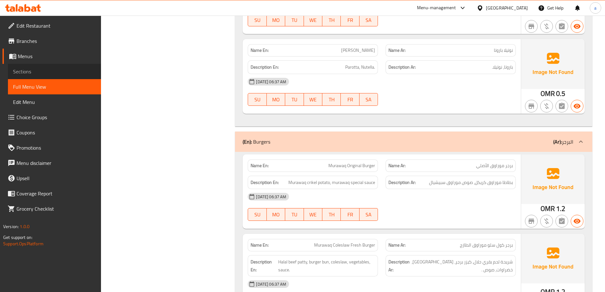
click at [64, 68] on span "Sections" at bounding box center [54, 72] width 83 height 8
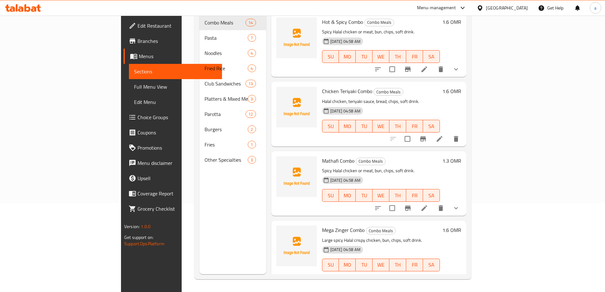
scroll to position [89, 0]
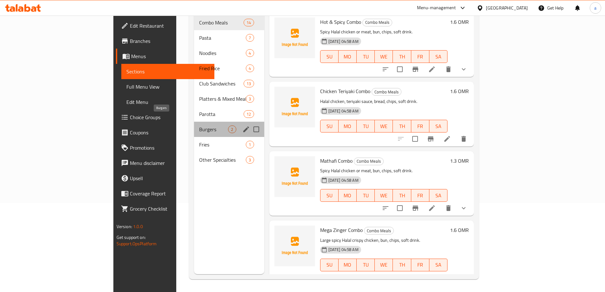
click at [199, 125] on span "Burgers" at bounding box center [213, 129] width 29 height 8
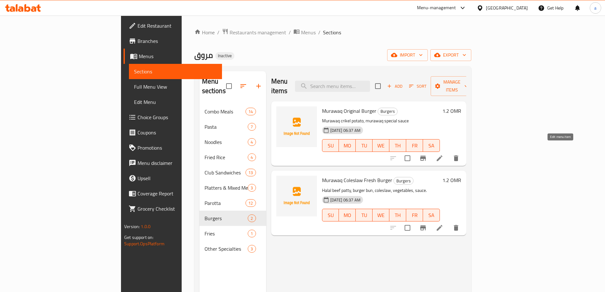
click at [443, 154] on icon at bounding box center [440, 158] width 8 height 8
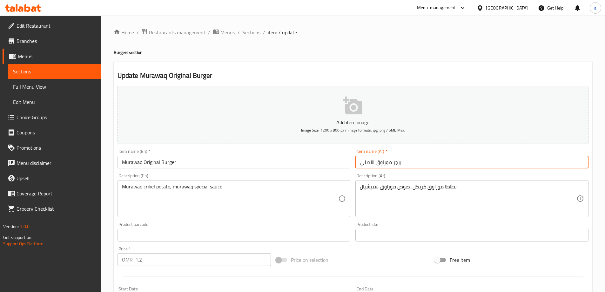
click at [367, 165] on input "برجر موراوق الأصلي" at bounding box center [471, 162] width 233 height 13
click at [387, 165] on input "برجر موراوق اورجينال" at bounding box center [471, 162] width 233 height 13
type input "برجر موراوق اورجينال"
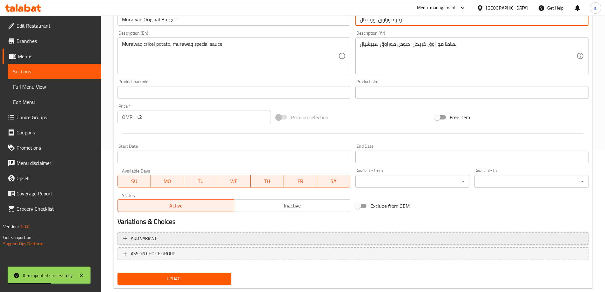
scroll to position [157, 0]
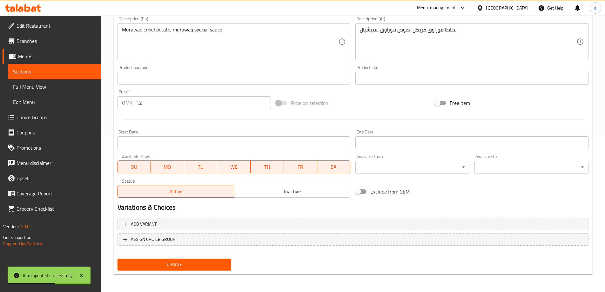
click at [198, 261] on span "Update" at bounding box center [175, 264] width 104 height 8
click at [36, 85] on span "Full Menu View" at bounding box center [54, 87] width 83 height 8
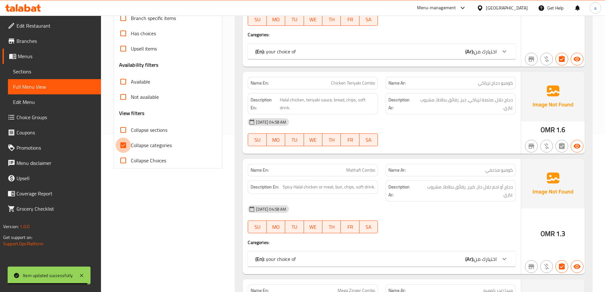
click at [125, 141] on input "Collapse categories" at bounding box center [123, 145] width 15 height 15
checkbox input "false"
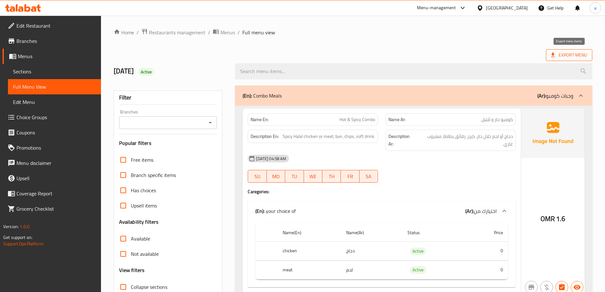
click at [559, 56] on span "Export Menu" at bounding box center [569, 55] width 36 height 8
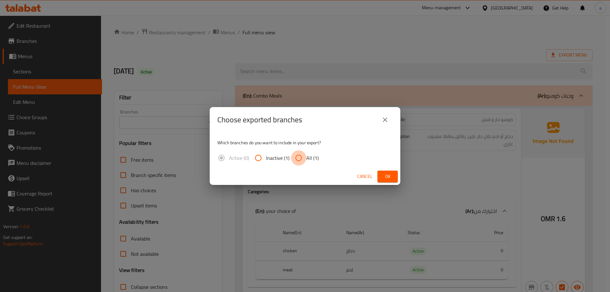
click at [295, 158] on input "All (1)" at bounding box center [298, 157] width 15 height 15
radio input "true"
click at [385, 177] on span "Ok" at bounding box center [387, 176] width 10 height 8
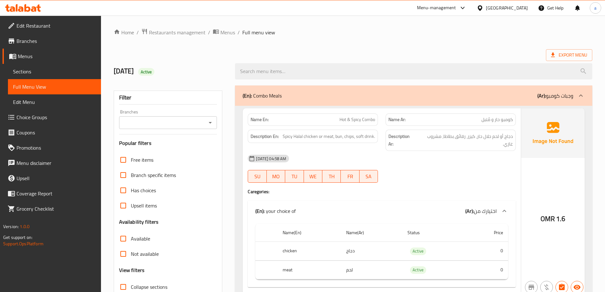
click at [524, 7] on div "[GEOGRAPHIC_DATA]" at bounding box center [507, 7] width 42 height 7
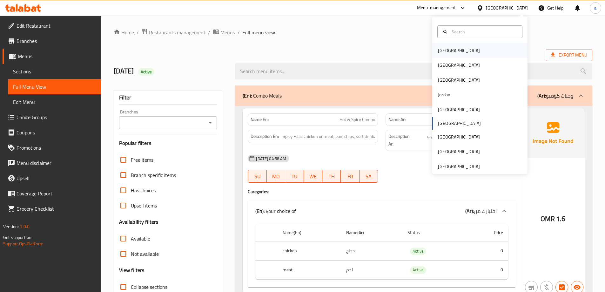
click at [455, 51] on div "[GEOGRAPHIC_DATA]" at bounding box center [479, 50] width 95 height 15
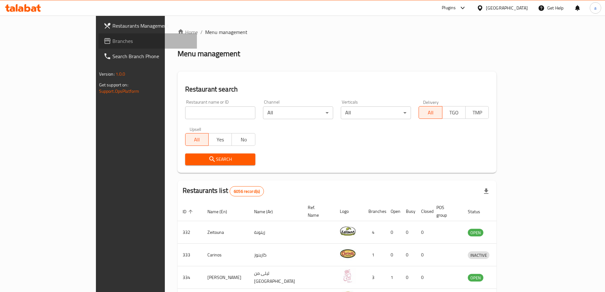
click at [98, 37] on link "Branches" at bounding box center [147, 40] width 98 height 15
